Goal: Find specific page/section: Find specific page/section

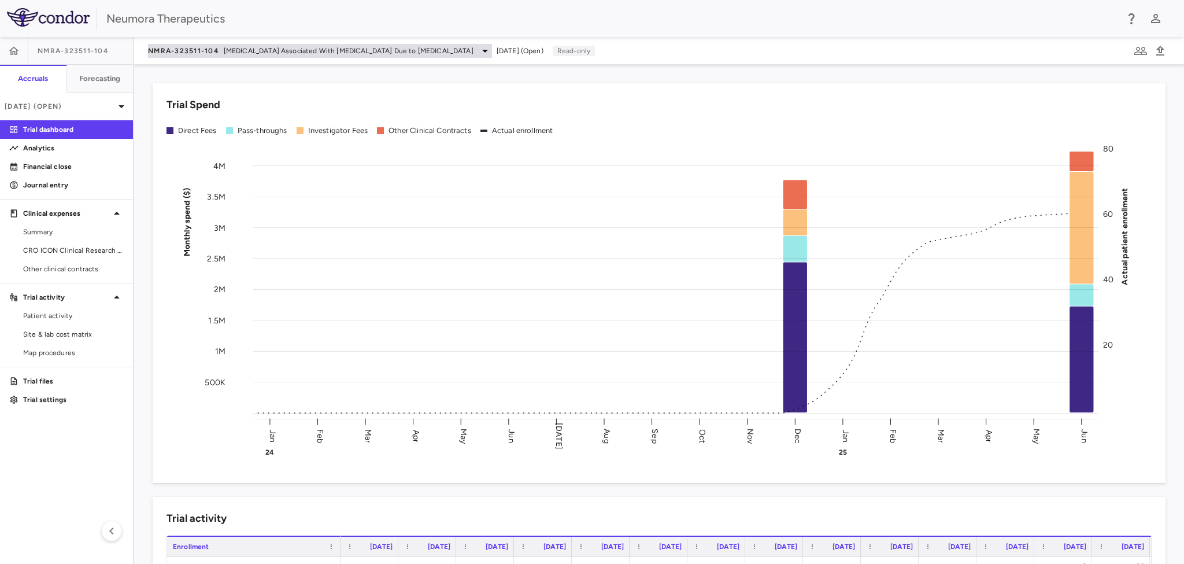
click at [478, 50] on icon at bounding box center [485, 51] width 14 height 14
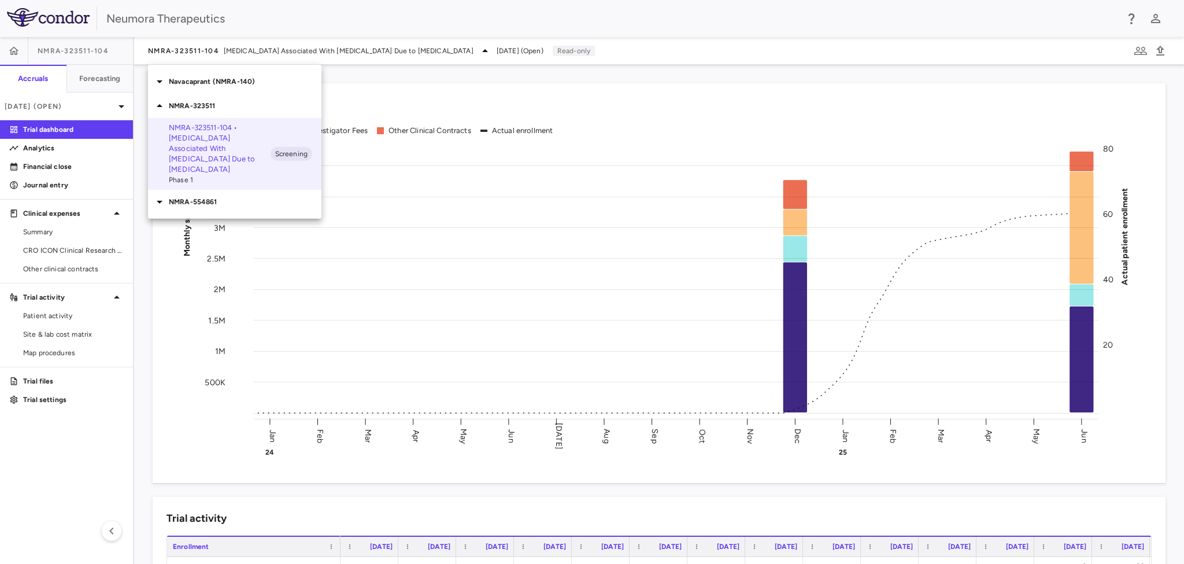
click at [231, 84] on p "Navacaprant (NMRA-140)" at bounding box center [245, 81] width 153 height 10
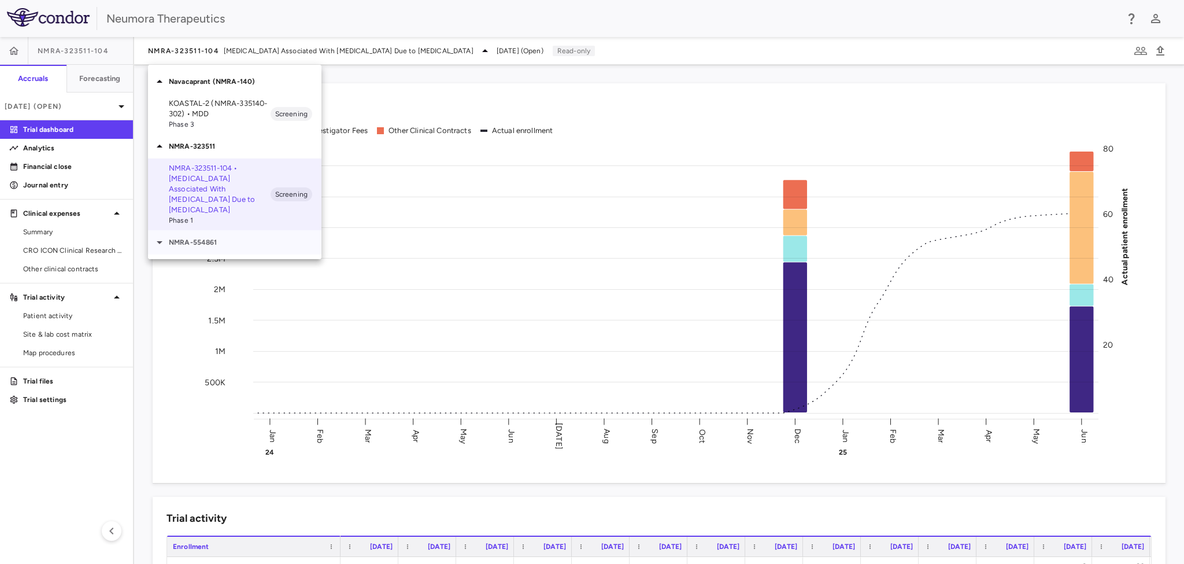
click at [217, 237] on p "NMRA-554861" at bounding box center [245, 242] width 153 height 10
click at [365, 12] on div at bounding box center [592, 282] width 1184 height 564
